Goal: Transaction & Acquisition: Purchase product/service

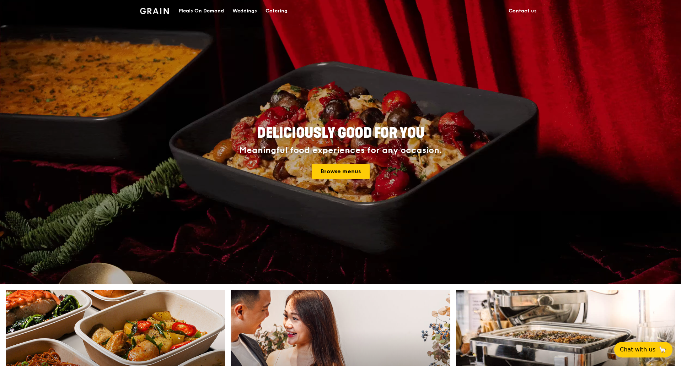
click at [277, 8] on div "Catering" at bounding box center [276, 10] width 22 height 21
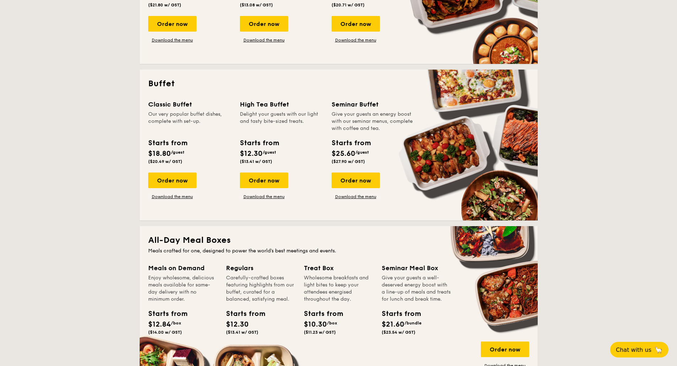
scroll to position [254, 0]
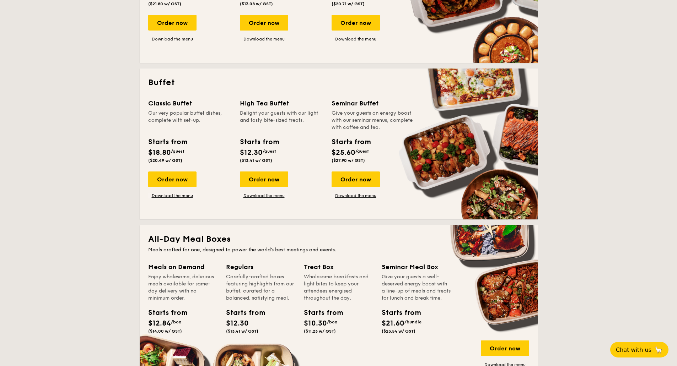
click at [188, 198] on link "Download the menu" at bounding box center [172, 196] width 48 height 6
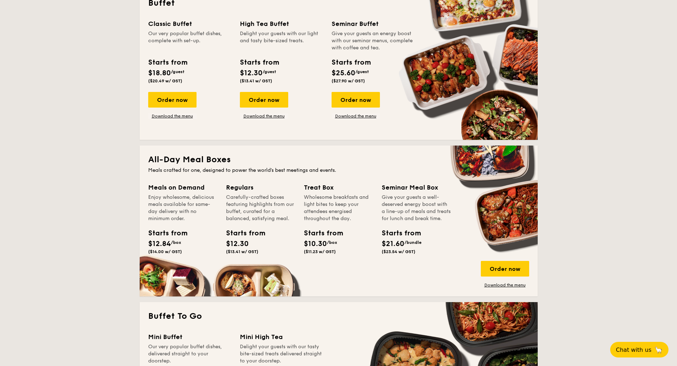
scroll to position [360, 0]
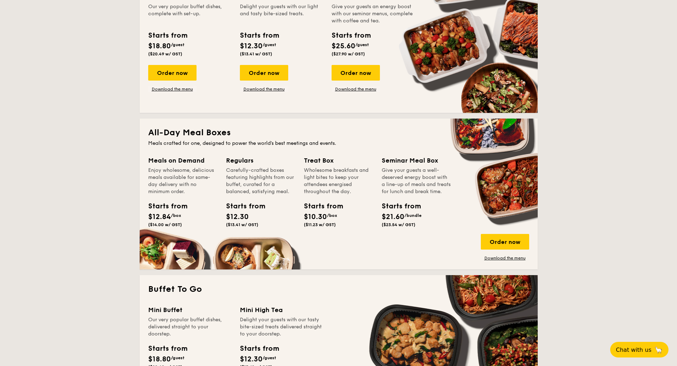
drag, startPoint x: 257, startPoint y: 193, endPoint x: 296, endPoint y: 193, distance: 39.1
click at [296, 193] on div "Regulars Carefully-crafted boxes featuring highlights from our buffet, curated …" at bounding box center [265, 202] width 78 height 92
click at [331, 182] on div "Wholesome breakfasts and light bites to keep your attendees energised throughou…" at bounding box center [338, 181] width 69 height 28
drag, startPoint x: 317, startPoint y: 173, endPoint x: 394, endPoint y: 188, distance: 78.5
click at [325, 200] on div "Treat Box Wholesome breakfasts and light bites to keep your attendees energised…" at bounding box center [338, 193] width 69 height 75
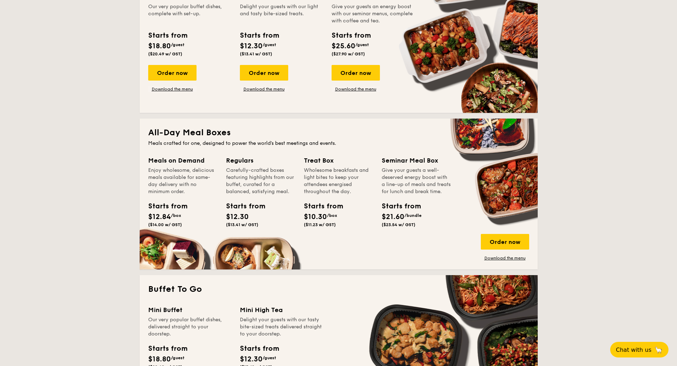
click at [401, 188] on div "Give your guests a well-deserved energy boost with a line-up of meals and treat…" at bounding box center [416, 181] width 69 height 28
drag, startPoint x: 397, startPoint y: 172, endPoint x: 402, endPoint y: 196, distance: 24.5
click at [402, 195] on div "Give your guests a well-deserved energy boost with a line-up of meals and treat…" at bounding box center [416, 181] width 69 height 28
click at [510, 260] on link "Download the menu" at bounding box center [505, 258] width 48 height 6
click at [232, 194] on div "Carefully-crafted boxes featuring highlights from our buffet, curated for a bal…" at bounding box center [260, 181] width 69 height 28
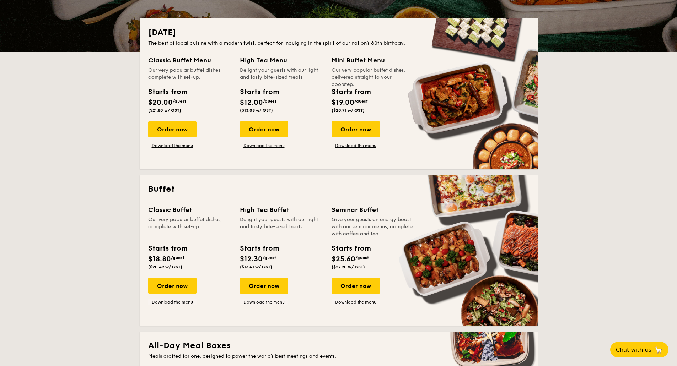
scroll to position [183, 0]
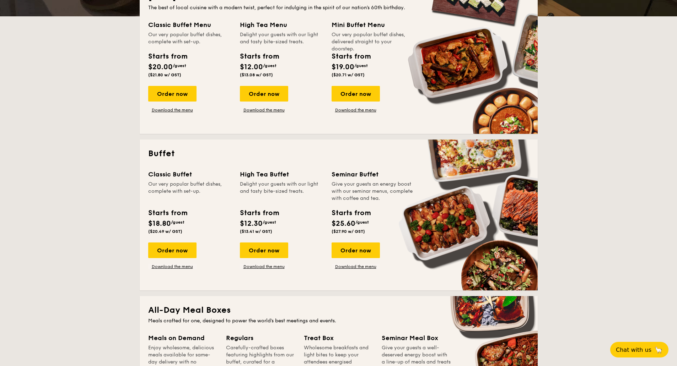
click at [179, 182] on div "Our very popular buffet dishes, complete with set-up." at bounding box center [189, 191] width 83 height 21
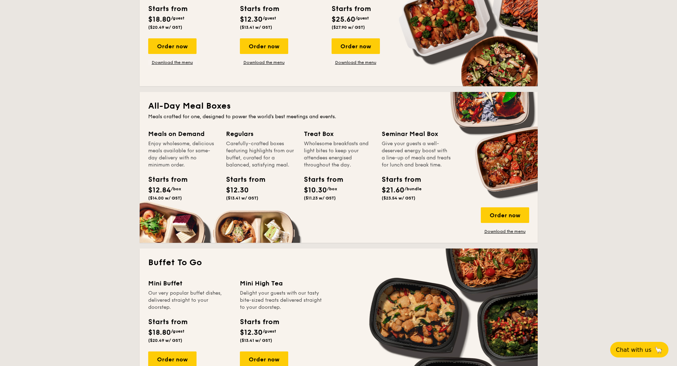
scroll to position [389, 0]
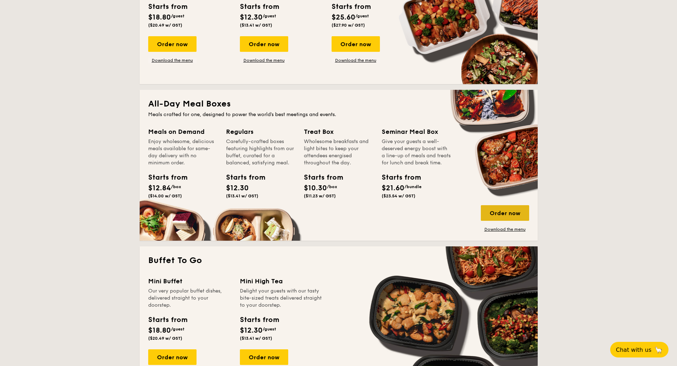
click at [507, 214] on div "Order now" at bounding box center [505, 213] width 48 height 16
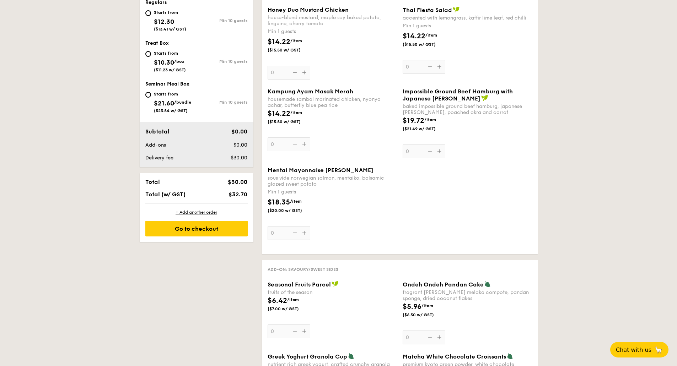
scroll to position [71, 0]
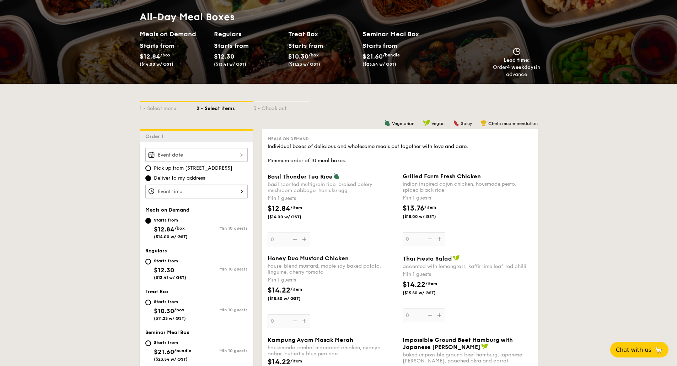
click at [306, 239] on div "Basil Thunder Tea Rice basil scented multigrain rice, braised celery mushroom c…" at bounding box center [332, 210] width 129 height 74
click at [306, 239] on input "0" at bounding box center [289, 240] width 43 height 14
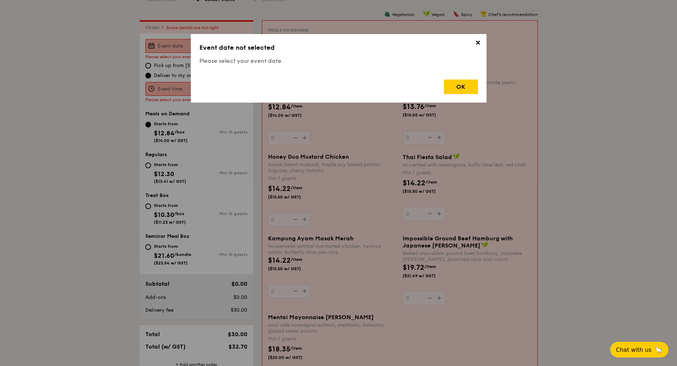
scroll to position [190, 0]
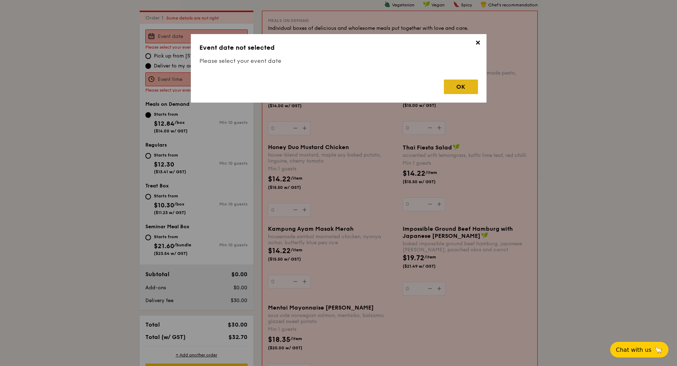
click at [467, 83] on div "OK" at bounding box center [461, 87] width 34 height 15
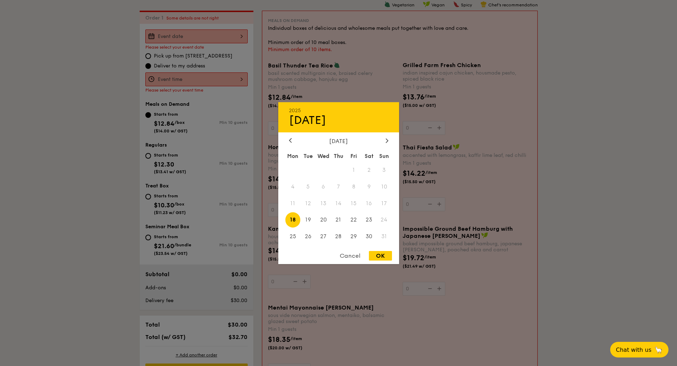
click at [223, 41] on div "2025 Aug 18 August 2025 Mon Tue Wed Thu Fri Sat Sun 1 2 3 4 5 6 7 8 9 10 11 12 …" at bounding box center [196, 36] width 102 height 14
click at [302, 219] on span "19" at bounding box center [307, 219] width 15 height 15
drag, startPoint x: 378, startPoint y: 259, endPoint x: 342, endPoint y: 210, distance: 61.0
click at [378, 259] on div "OK" at bounding box center [380, 256] width 23 height 10
type input "Aug 19, 2025"
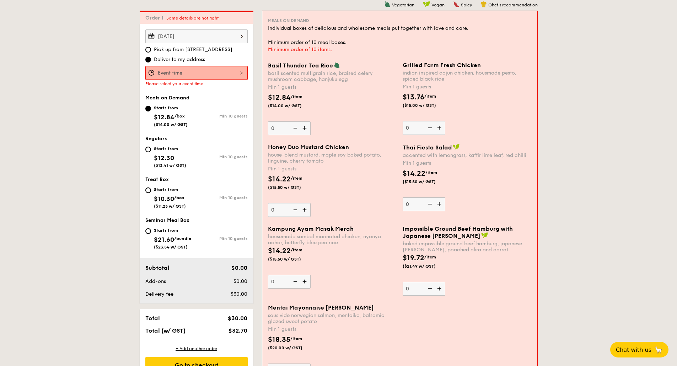
click at [219, 67] on div at bounding box center [196, 73] width 102 height 14
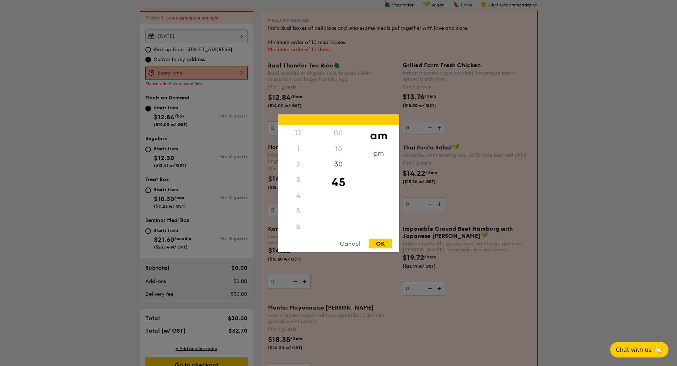
scroll to position [78, 0]
click at [383, 156] on div "pm" at bounding box center [378, 156] width 40 height 21
click at [301, 164] on div "7" at bounding box center [298, 166] width 40 height 21
click at [338, 177] on div "45" at bounding box center [338, 180] width 40 height 16
click at [331, 158] on div "30" at bounding box center [338, 166] width 40 height 21
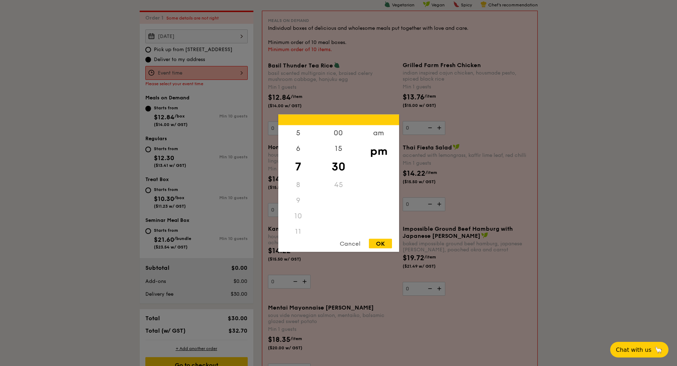
click at [375, 247] on div "OK" at bounding box center [380, 244] width 23 height 10
type input "7:30PM"
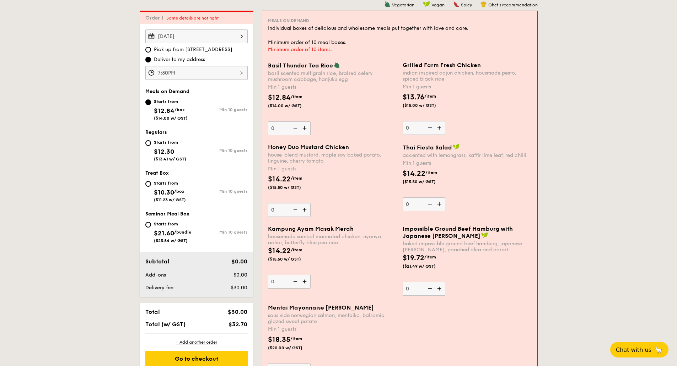
click at [306, 129] on img at bounding box center [305, 129] width 11 height 14
click at [306, 129] on input "0" at bounding box center [289, 129] width 43 height 14
click at [306, 129] on img at bounding box center [305, 129] width 11 height 14
click at [306, 129] on input "1" at bounding box center [289, 129] width 43 height 14
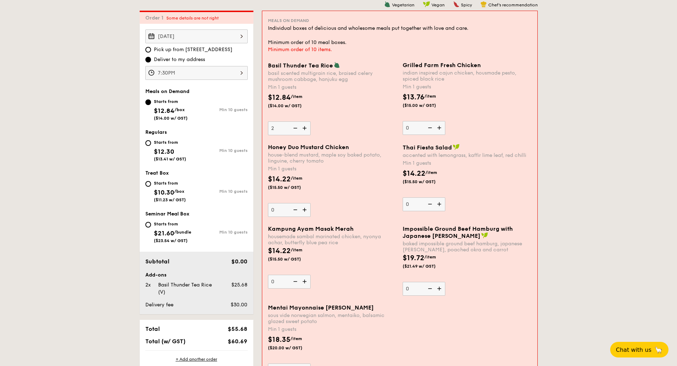
click at [306, 129] on img at bounding box center [305, 129] width 11 height 14
click at [306, 129] on input "2" at bounding box center [289, 129] width 43 height 14
click at [306, 129] on img at bounding box center [305, 129] width 11 height 14
click at [306, 129] on input "3" at bounding box center [289, 129] width 43 height 14
type input "4"
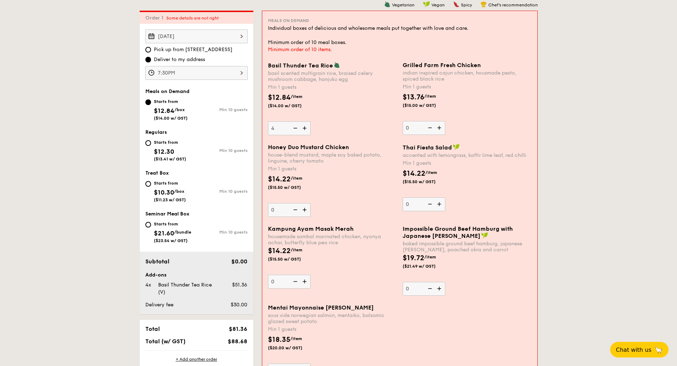
click at [280, 126] on input "4" at bounding box center [289, 129] width 43 height 14
click at [274, 128] on input "4" at bounding box center [289, 129] width 43 height 14
click at [277, 126] on input "4" at bounding box center [289, 129] width 43 height 14
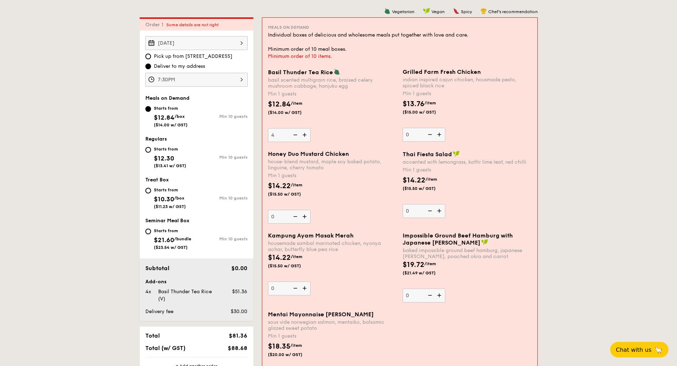
scroll to position [154, 0]
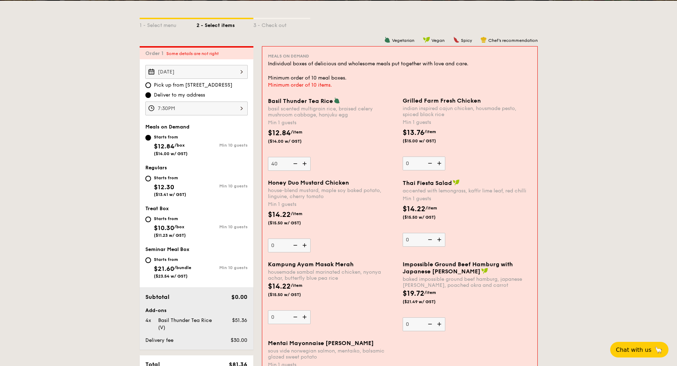
type input "4"
type input "50"
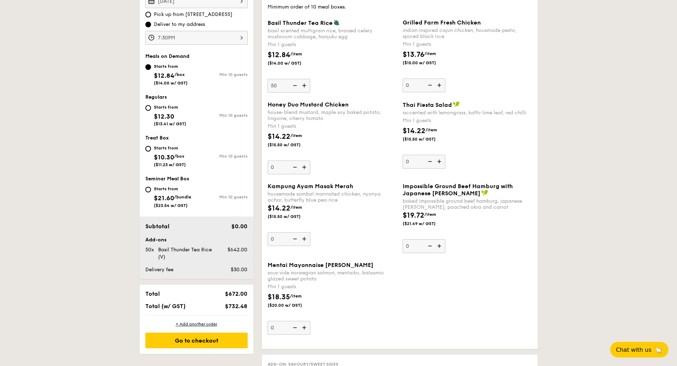
scroll to position [225, 0]
click at [219, 340] on div "Go to checkout" at bounding box center [196, 341] width 102 height 16
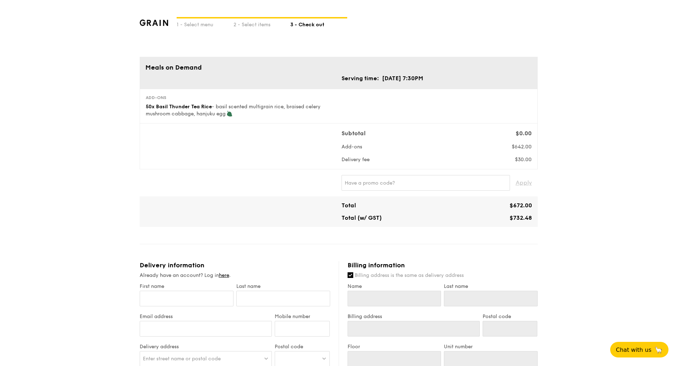
click at [492, 162] on div "$30.00" at bounding box center [509, 159] width 49 height 7
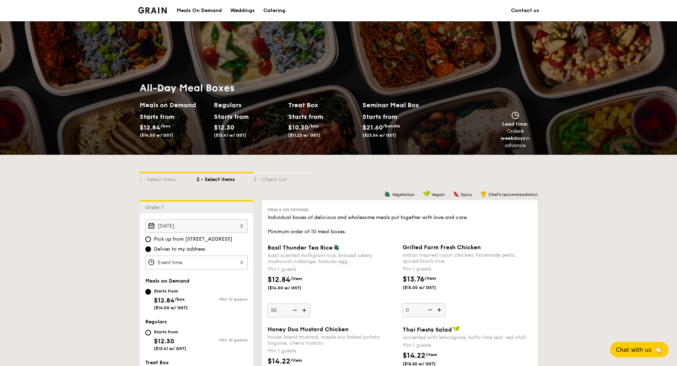
scroll to position [40, 0]
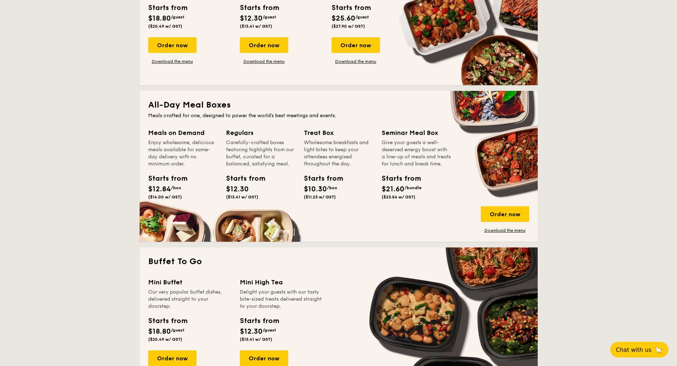
scroll to position [424, 0]
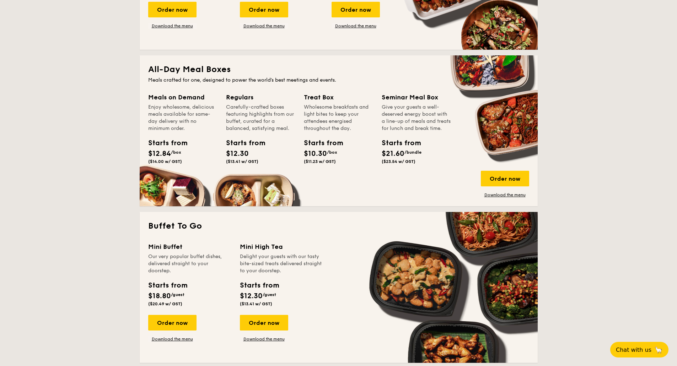
drag, startPoint x: 491, startPoint y: 178, endPoint x: 572, endPoint y: 143, distance: 88.6
drag, startPoint x: 511, startPoint y: 184, endPoint x: 569, endPoint y: 166, distance: 61.0
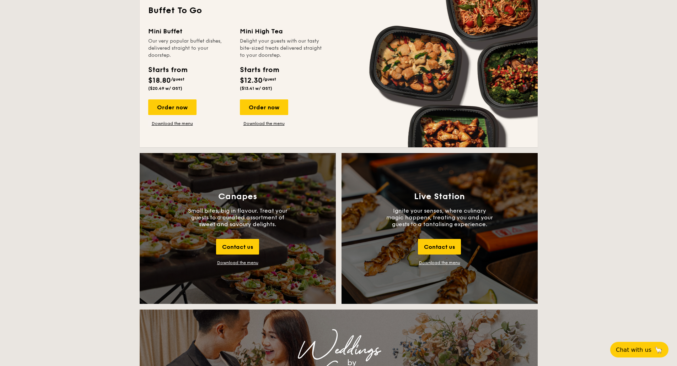
scroll to position [531, 0]
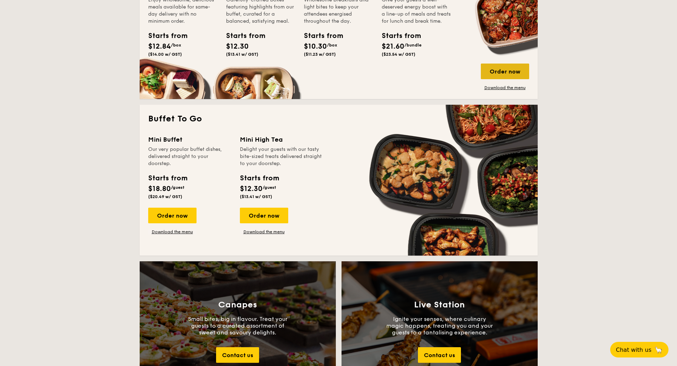
drag, startPoint x: 504, startPoint y: 77, endPoint x: 497, endPoint y: 73, distance: 7.5
click at [497, 73] on div "Order now" at bounding box center [505, 72] width 48 height 16
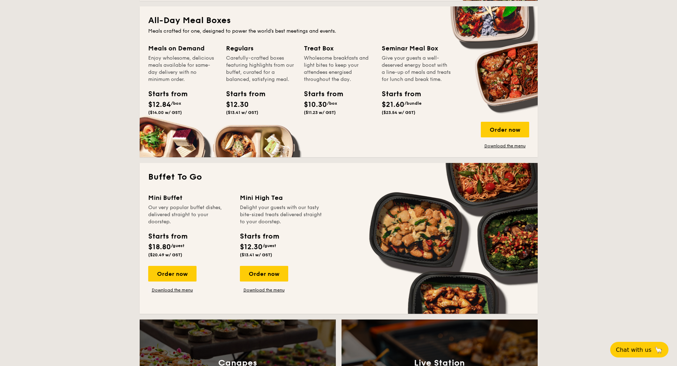
scroll to position [469, 0]
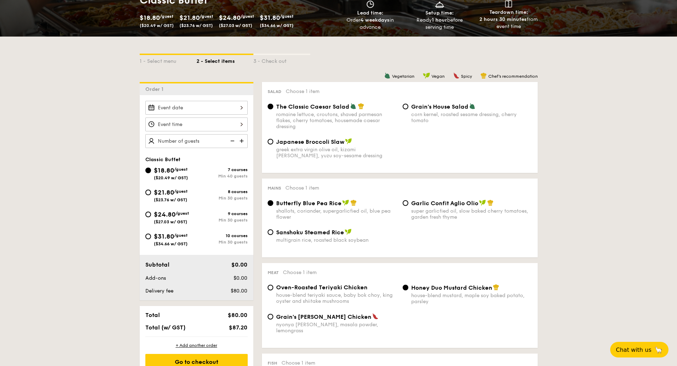
scroll to position [107, 0]
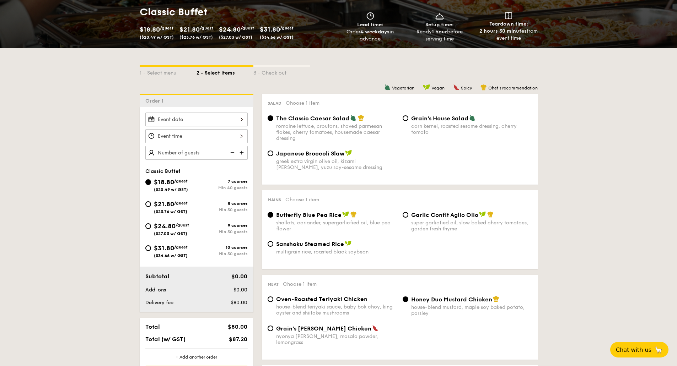
click at [243, 155] on img at bounding box center [242, 153] width 11 height 14
click at [240, 153] on img at bounding box center [242, 153] width 11 height 14
type input "50 guests"
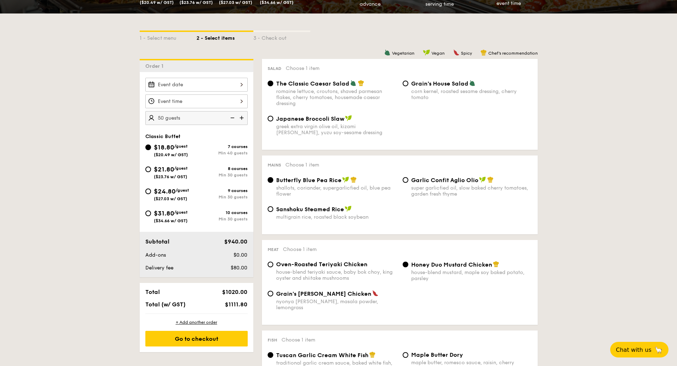
scroll to position [142, 0]
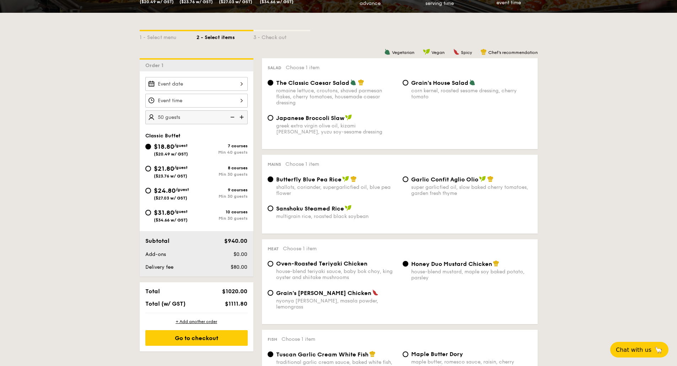
click at [151, 174] on div "$21.80 /guest ($23.76 w/ GST)" at bounding box center [170, 171] width 51 height 15
click at [151, 172] on input "$21.80 /guest ($23.76 w/ GST) 8 courses Min 30 guests" at bounding box center [148, 169] width 6 height 6
radio input "true"
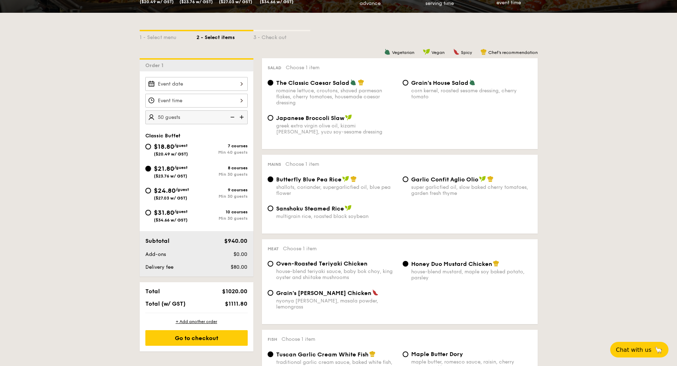
radio input "true"
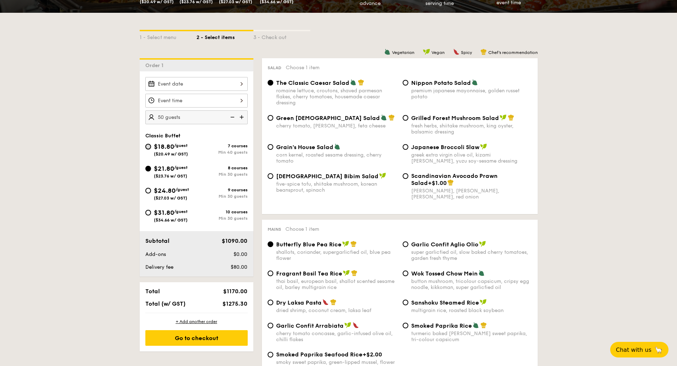
click at [146, 146] on input "$18.80 /guest ($20.49 w/ GST) 7 courses Min 40 guests" at bounding box center [148, 147] width 6 height 6
radio input "true"
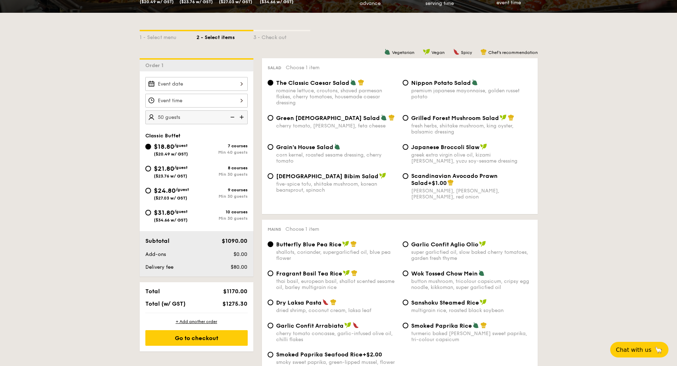
radio input "true"
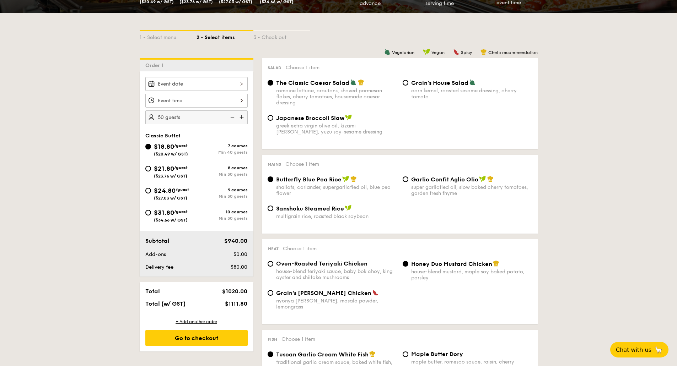
click at [233, 120] on img at bounding box center [231, 117] width 11 height 14
click at [233, 118] on img at bounding box center [231, 117] width 11 height 14
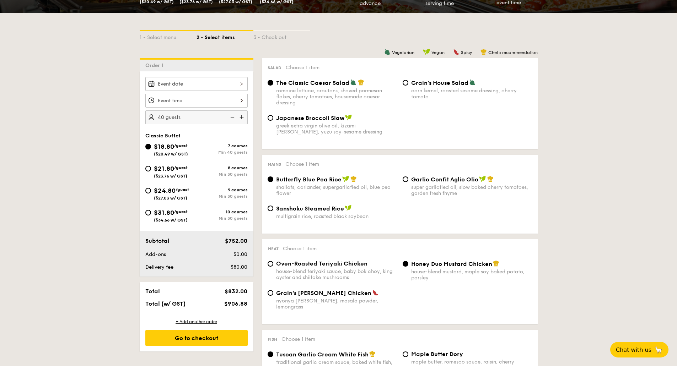
click at [233, 118] on img at bounding box center [231, 117] width 11 height 14
click at [246, 116] on img at bounding box center [242, 117] width 11 height 14
type input "50 guests"
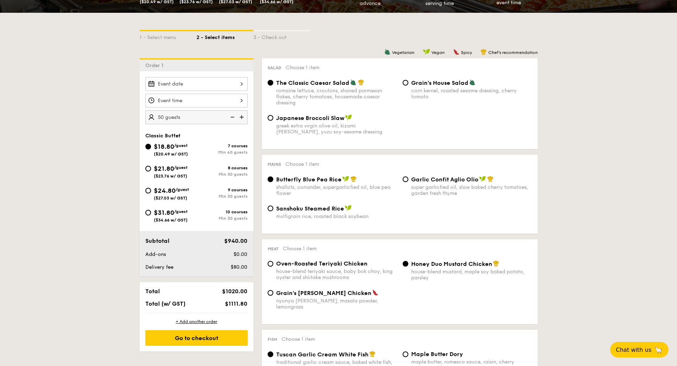
click at [183, 282] on div "Total $1020.00 Total (w/ GST) $1111.80" at bounding box center [197, 297] width 114 height 31
click at [166, 337] on div "Go to checkout" at bounding box center [196, 338] width 102 height 16
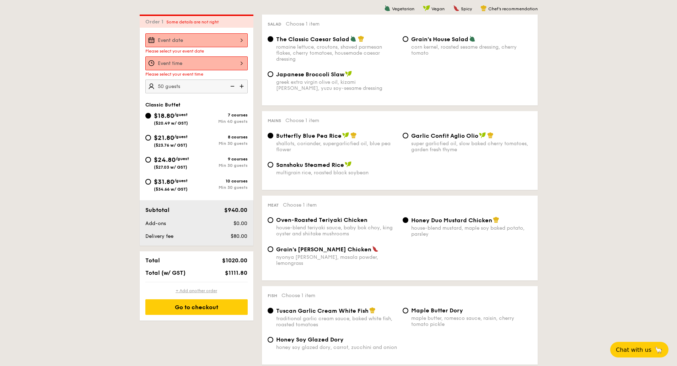
scroll to position [190, 0]
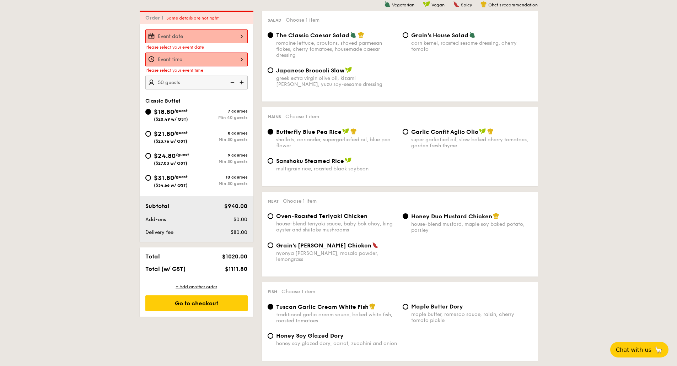
click at [227, 39] on div at bounding box center [196, 36] width 102 height 14
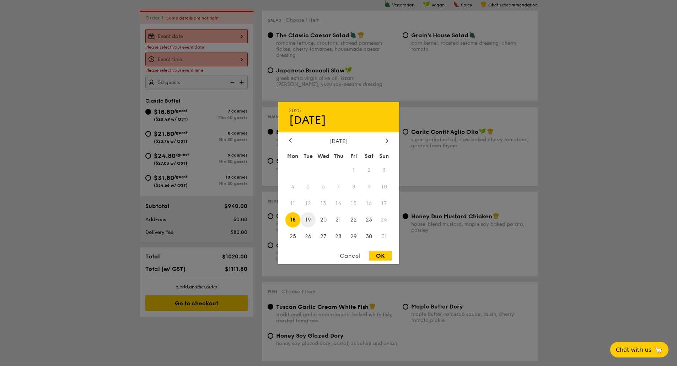
click at [305, 221] on span "19" at bounding box center [307, 219] width 15 height 15
click at [389, 260] on div "OK" at bounding box center [380, 256] width 23 height 10
type input "Aug 19, 2025"
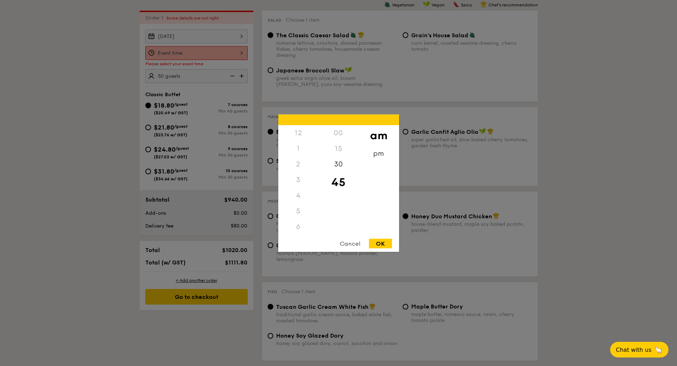
click at [213, 58] on div "12 1 2 3 4 5 6 7 8 9 10 11 00 15 30 45 am pm Cancel OK" at bounding box center [196, 53] width 102 height 14
click at [381, 153] on div "pm" at bounding box center [378, 156] width 40 height 21
click at [380, 238] on div "12 1 2 3 4 5 6 7 8 9 10 11 00 15 30 45 am pm Cancel OK" at bounding box center [338, 182] width 121 height 137
click at [303, 160] on div "7" at bounding box center [298, 166] width 40 height 21
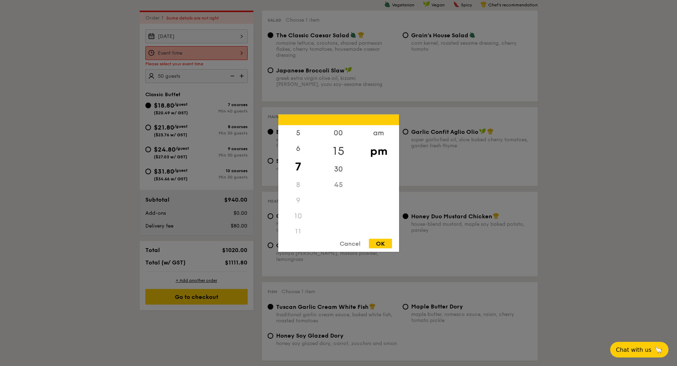
click at [344, 152] on div "15" at bounding box center [338, 151] width 40 height 21
click at [381, 244] on div "OK" at bounding box center [380, 244] width 23 height 10
type input "7:15PM"
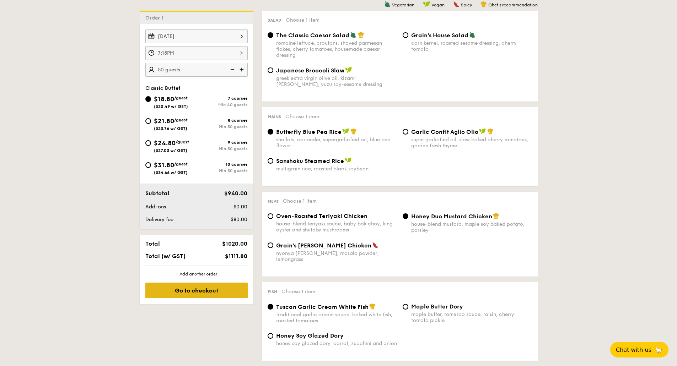
click at [177, 291] on div "Go to checkout" at bounding box center [196, 291] width 102 height 16
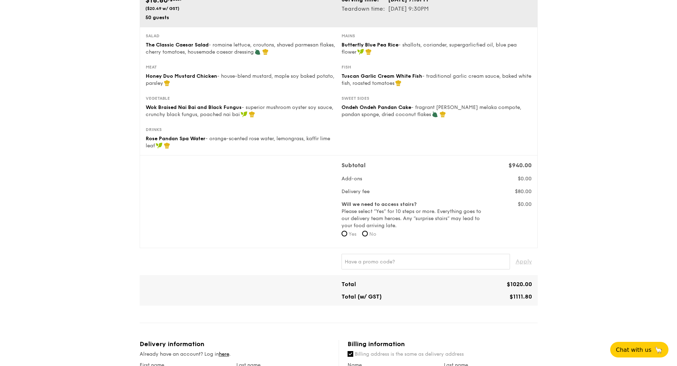
scroll to position [67, 0]
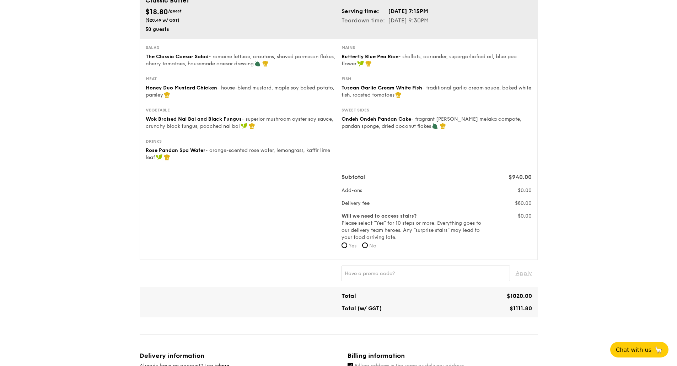
drag, startPoint x: 464, startPoint y: 311, endPoint x: 502, endPoint y: 302, distance: 38.9
click at [466, 310] on div "$1111.80" at bounding box center [486, 308] width 98 height 7
click at [513, 303] on div "Total $1020.00 Total (w/ GST) $1111.80" at bounding box center [436, 302] width 190 height 19
drag, startPoint x: 335, startPoint y: 178, endPoint x: 449, endPoint y: 177, distance: 114.0
click at [449, 177] on div "Subtotal $940.00 Add-ons $0.00 Delivery fee $80.00 Will we need to access stair…" at bounding box center [339, 213] width 392 height 81
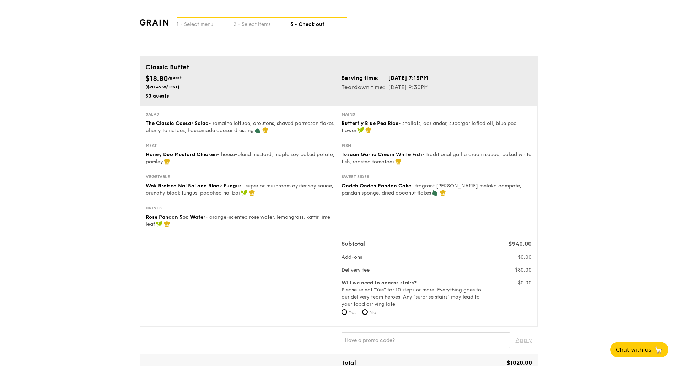
scroll to position [0, 0]
drag, startPoint x: 150, startPoint y: 86, endPoint x: 178, endPoint y: 91, distance: 28.2
click at [178, 91] on div "$18.80 /guest ($20.49 w/ GST) 50 guests" at bounding box center [240, 87] width 196 height 26
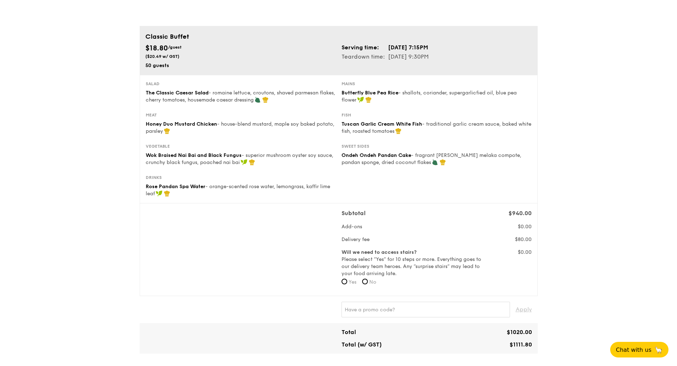
scroll to position [71, 0]
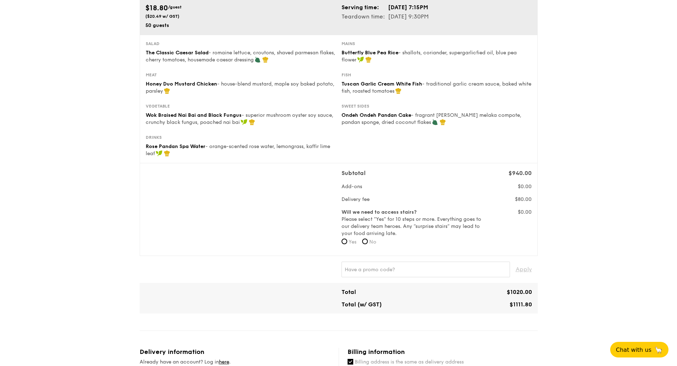
click at [167, 19] on div "$18.80 /guest ($20.49 w/ GST)" at bounding box center [240, 11] width 190 height 16
drag, startPoint x: 147, startPoint y: 18, endPoint x: 199, endPoint y: 20, distance: 52.3
click at [199, 20] on div "$18.80 /guest ($20.49 w/ GST) 50 guests" at bounding box center [240, 16] width 196 height 26
click at [194, 22] on div "50 guests" at bounding box center [240, 25] width 190 height 7
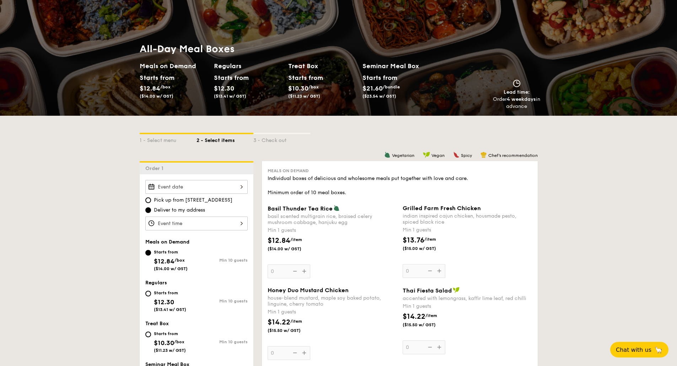
scroll to position [71, 0]
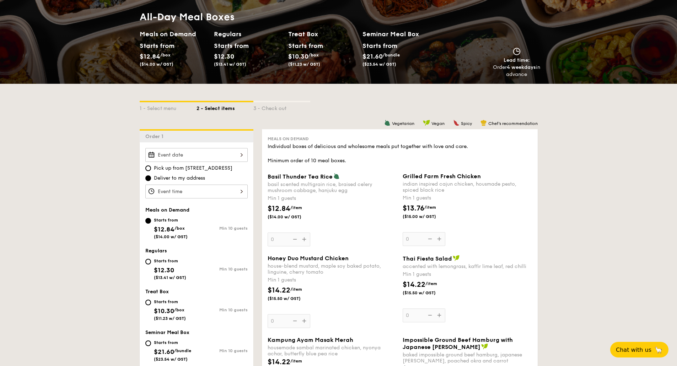
click at [195, 158] on div at bounding box center [196, 155] width 102 height 14
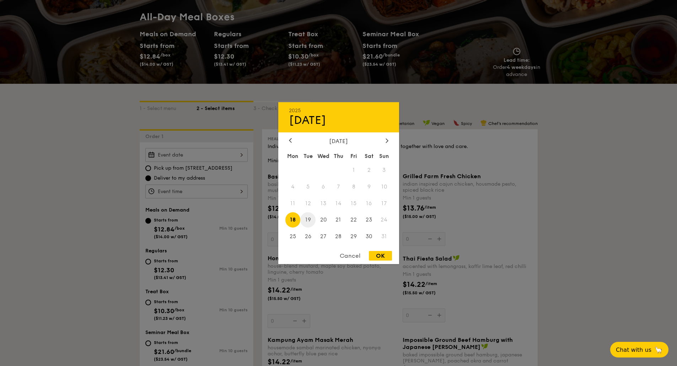
click at [309, 219] on span "19" at bounding box center [307, 219] width 15 height 15
drag, startPoint x: 377, startPoint y: 255, endPoint x: 204, endPoint y: 202, distance: 181.6
click at [378, 255] on div "OK" at bounding box center [380, 256] width 23 height 10
type input "Aug 19, 2025"
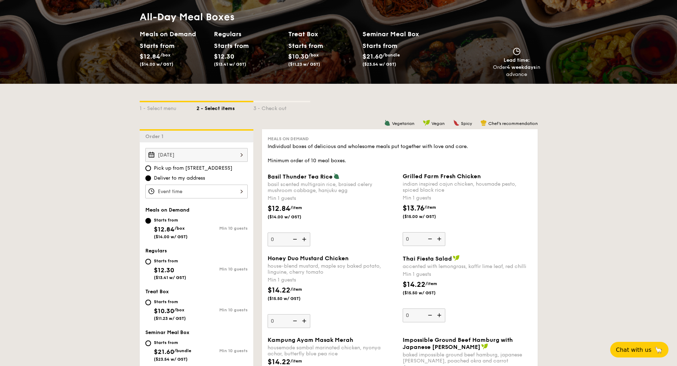
click at [246, 193] on div at bounding box center [196, 192] width 102 height 14
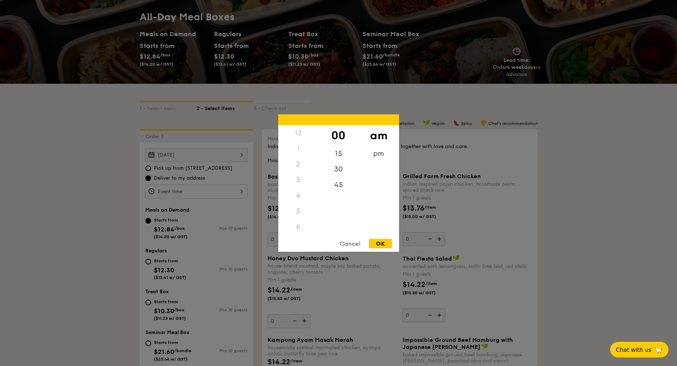
scroll to position [84, 0]
click at [334, 162] on div "30" at bounding box center [338, 171] width 40 height 21
click at [374, 157] on div "pm" at bounding box center [378, 156] width 40 height 21
click at [297, 176] on div "8" at bounding box center [298, 179] width 40 height 16
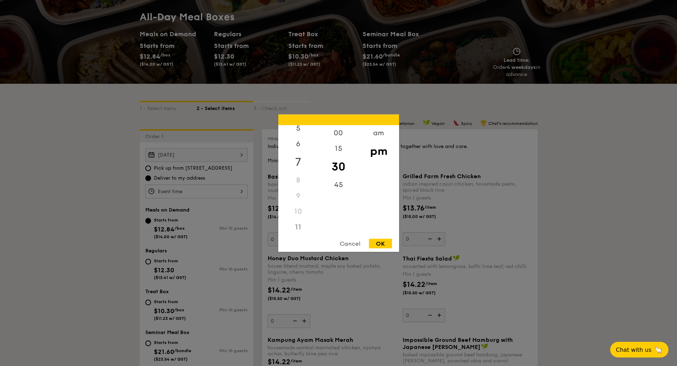
scroll to position [84, 0]
click at [300, 164] on div "7" at bounding box center [298, 160] width 40 height 21
click at [378, 246] on div "OK" at bounding box center [380, 244] width 23 height 10
type input "7:30PM"
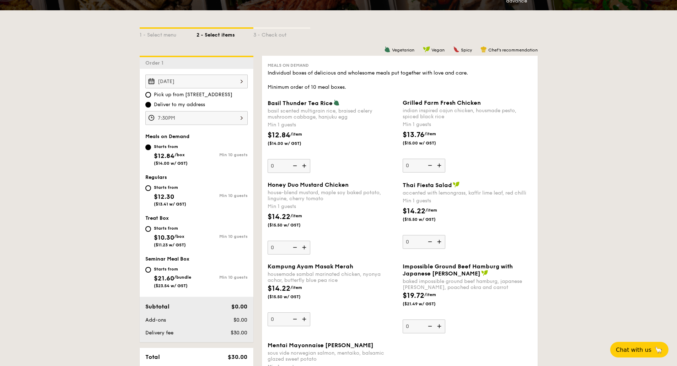
scroll to position [142, 0]
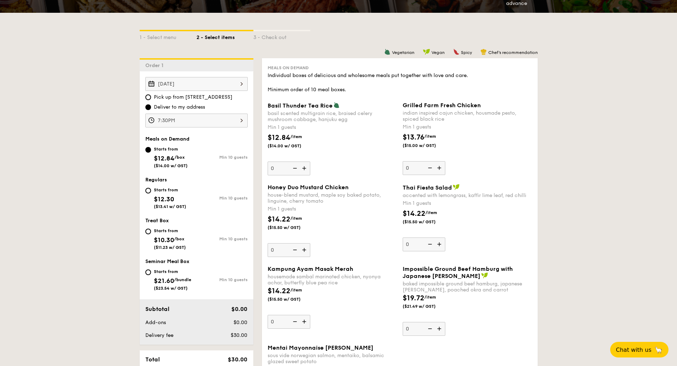
click at [303, 166] on img at bounding box center [305, 169] width 11 height 14
click at [303, 166] on input "0" at bounding box center [289, 169] width 43 height 14
click at [303, 166] on img at bounding box center [305, 169] width 11 height 14
click at [303, 166] on input "1" at bounding box center [289, 169] width 43 height 14
click at [303, 166] on img at bounding box center [305, 169] width 11 height 14
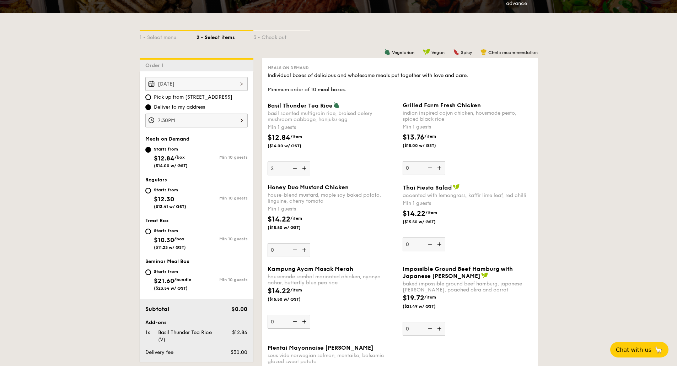
click at [303, 166] on input "2" at bounding box center [289, 169] width 43 height 14
click at [303, 166] on img at bounding box center [305, 169] width 11 height 14
click at [303, 166] on input "3" at bounding box center [289, 169] width 43 height 14
click at [303, 166] on img at bounding box center [305, 169] width 11 height 14
click at [303, 166] on input "4" at bounding box center [289, 169] width 43 height 14
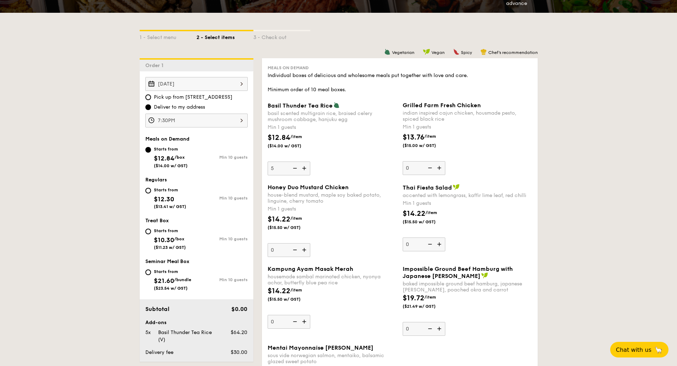
click at [303, 166] on img at bounding box center [305, 169] width 11 height 14
click at [303, 166] on input "5" at bounding box center [289, 169] width 43 height 14
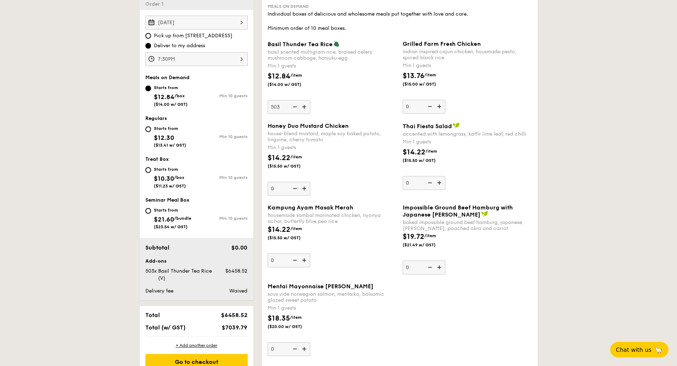
scroll to position [213, 0]
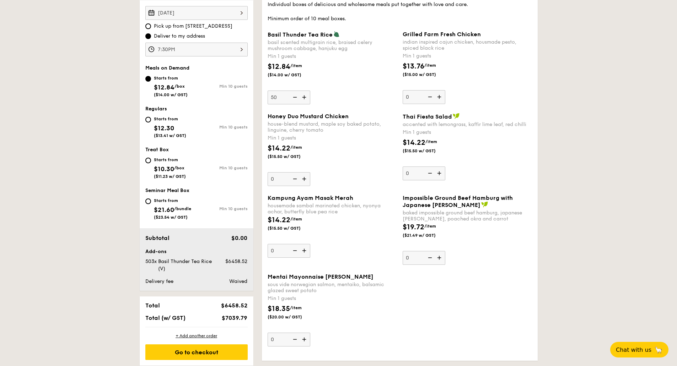
type input "50"
click at [215, 355] on div "Go to checkout" at bounding box center [196, 353] width 102 height 16
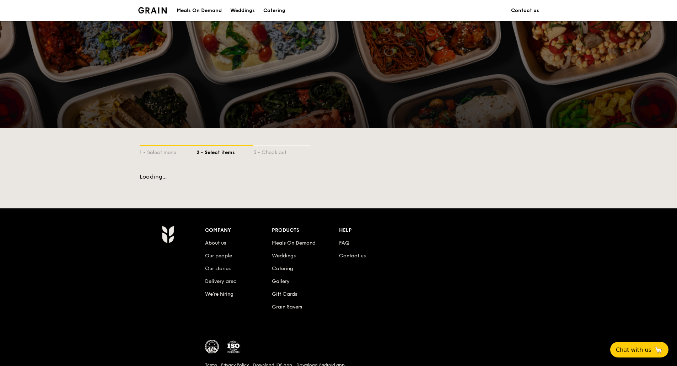
scroll to position [40, 0]
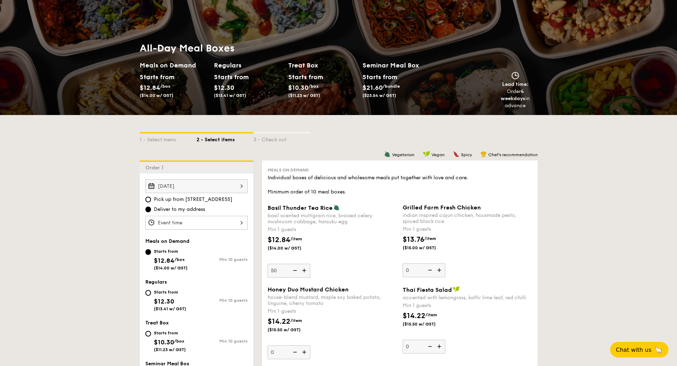
click at [149, 297] on div "Starts from $12.30 ($13.41 w/ GST)" at bounding box center [170, 299] width 51 height 23
click at [149, 296] on input "Starts from $12.30 ($13.41 w/ GST) Min 10 guests" at bounding box center [148, 293] width 6 height 6
radio input "true"
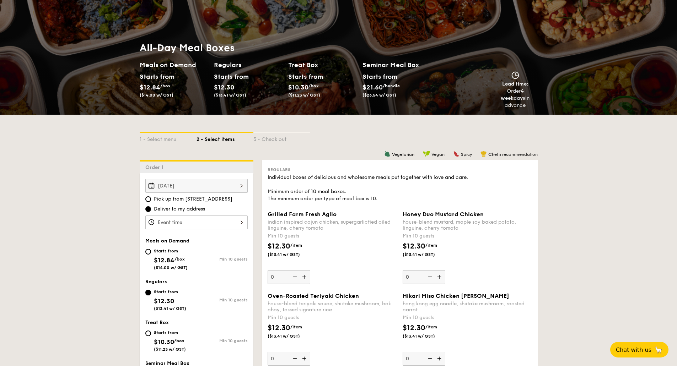
scroll to position [182, 0]
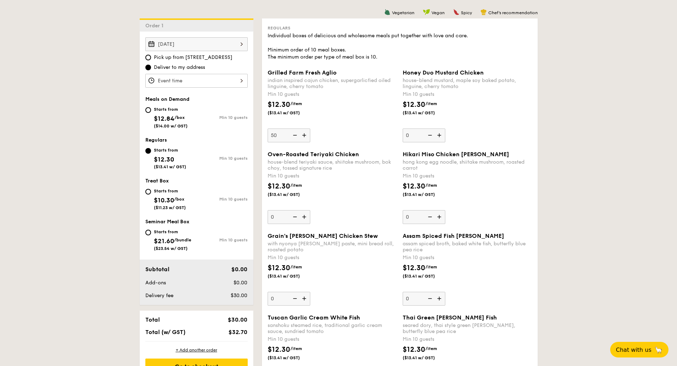
type input "50"
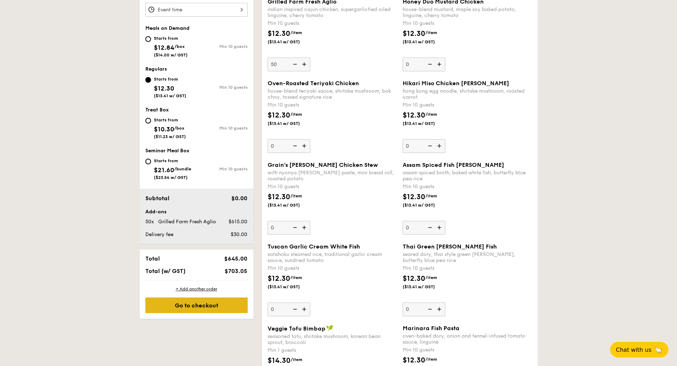
click at [194, 304] on div "Go to checkout" at bounding box center [196, 306] width 102 height 16
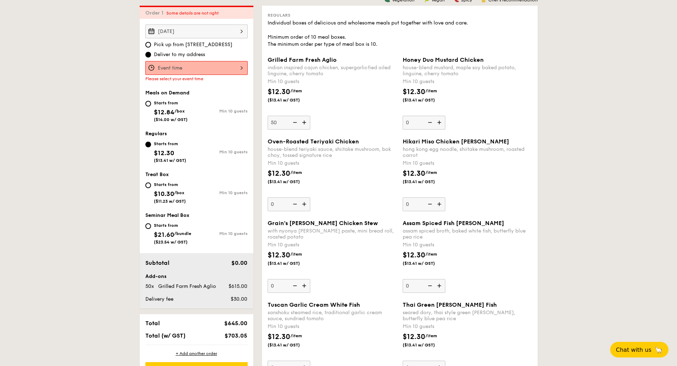
scroll to position [190, 0]
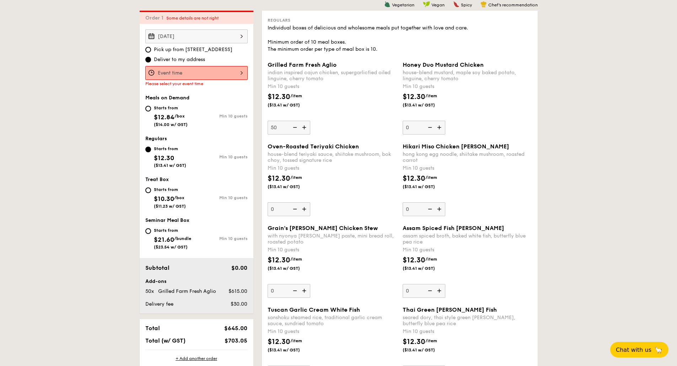
click at [180, 73] on div at bounding box center [196, 73] width 102 height 14
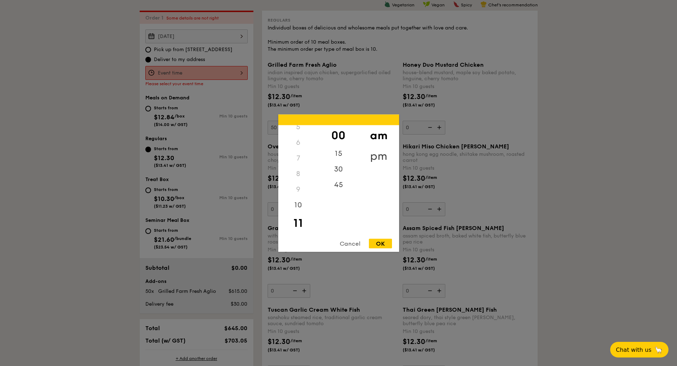
click at [383, 154] on div "pm" at bounding box center [378, 156] width 40 height 21
click at [298, 167] on div "7" at bounding box center [298, 160] width 40 height 21
click at [386, 242] on div "OK" at bounding box center [380, 244] width 23 height 10
type input "7:00PM"
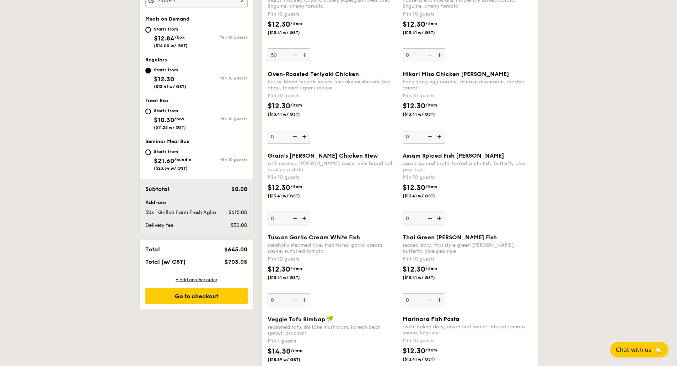
scroll to position [296, 0]
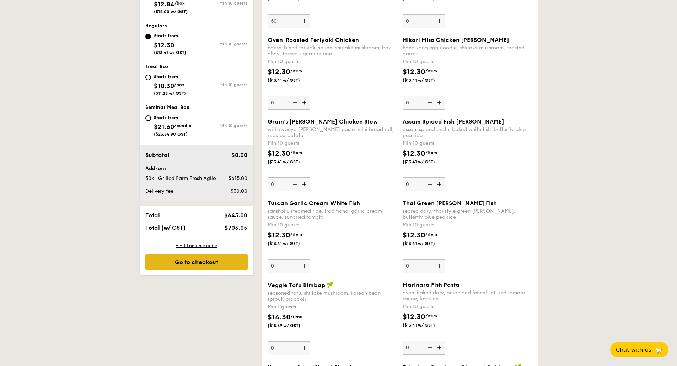
click at [186, 267] on div "Go to checkout" at bounding box center [196, 262] width 102 height 16
